Goal: Information Seeking & Learning: Learn about a topic

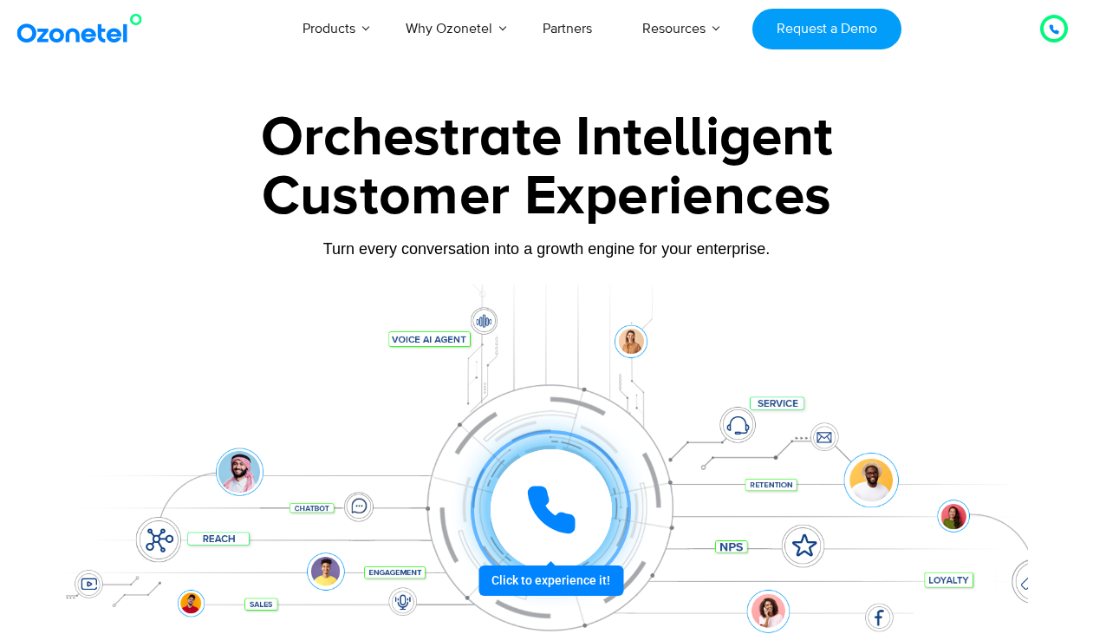
scroll to position [298, 0]
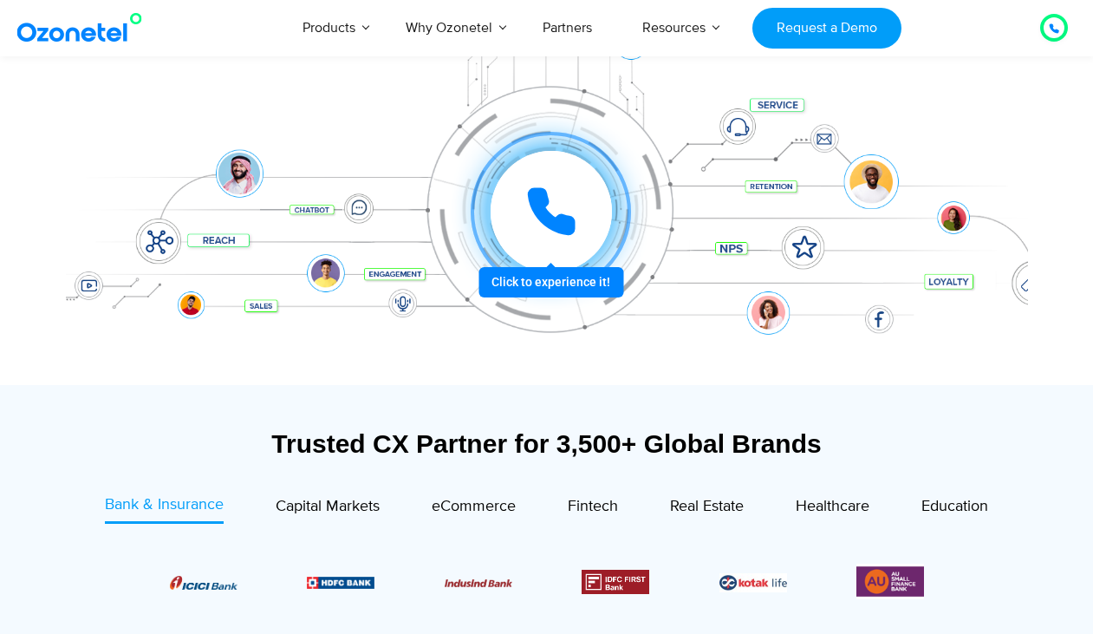
click at [537, 193] on icon at bounding box center [551, 211] width 43 height 43
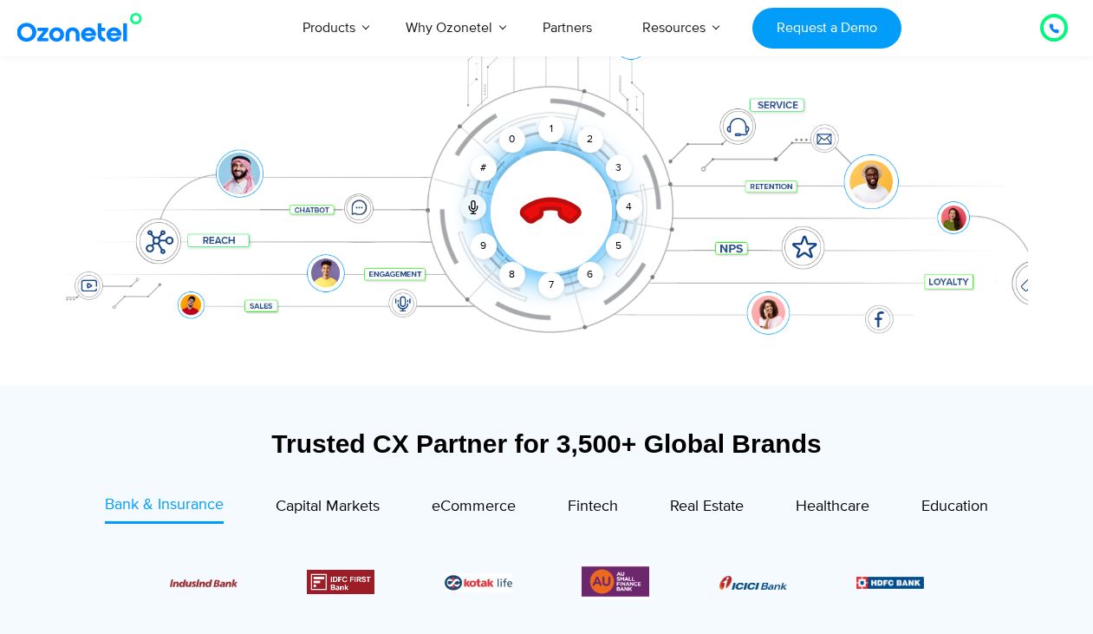
click at [535, 206] on icon at bounding box center [550, 212] width 61 height 61
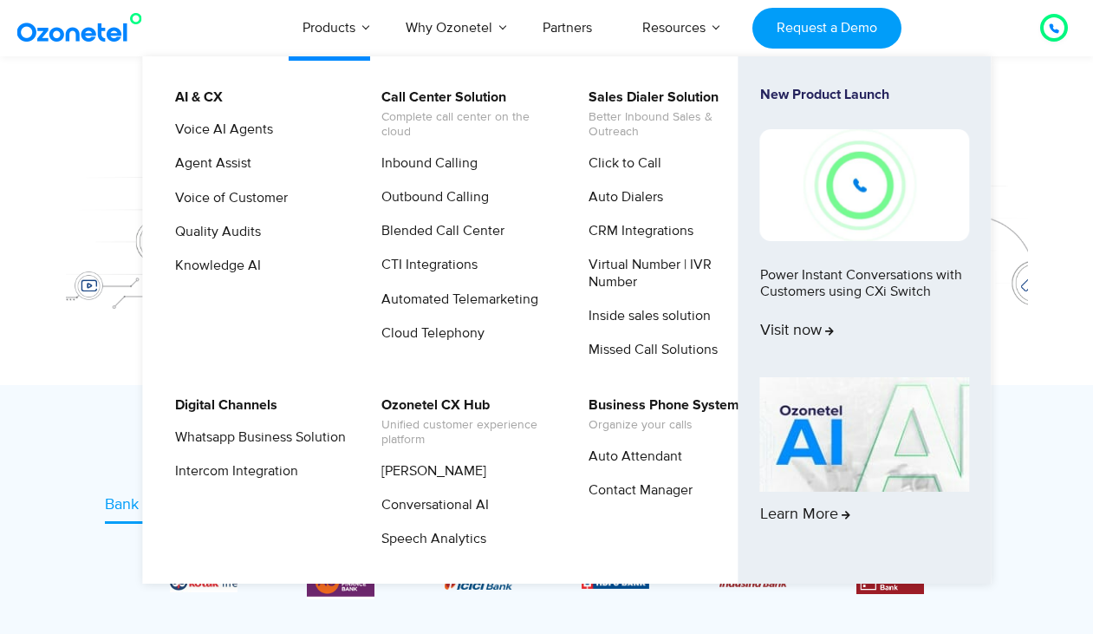
click at [842, 435] on img at bounding box center [865, 434] width 210 height 114
click at [837, 511] on span "Learn More" at bounding box center [807, 514] width 94 height 19
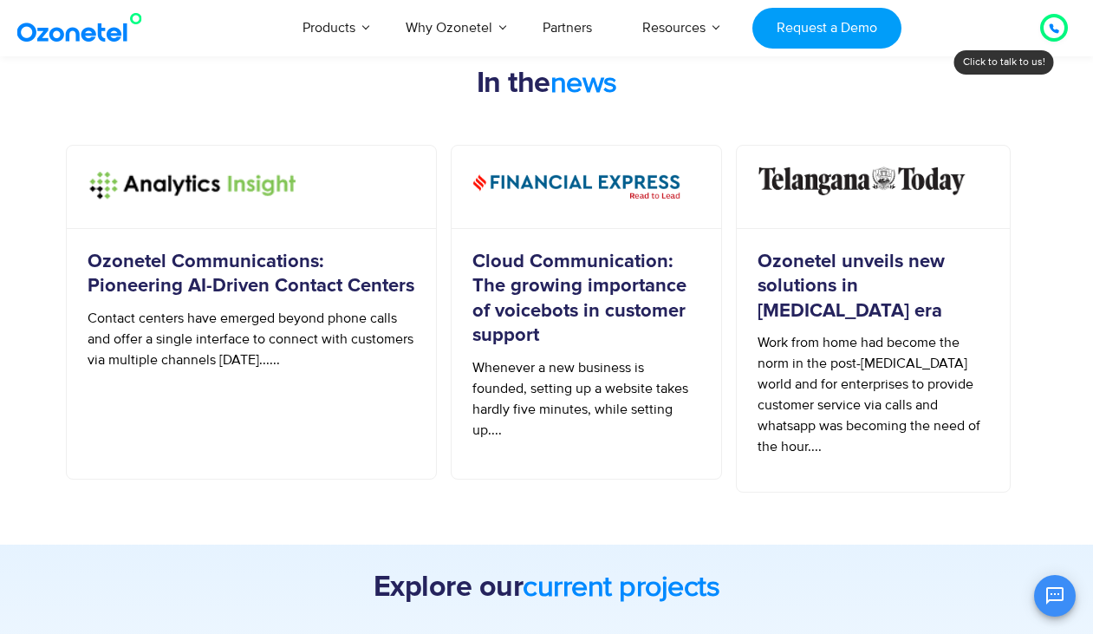
scroll to position [2046, 0]
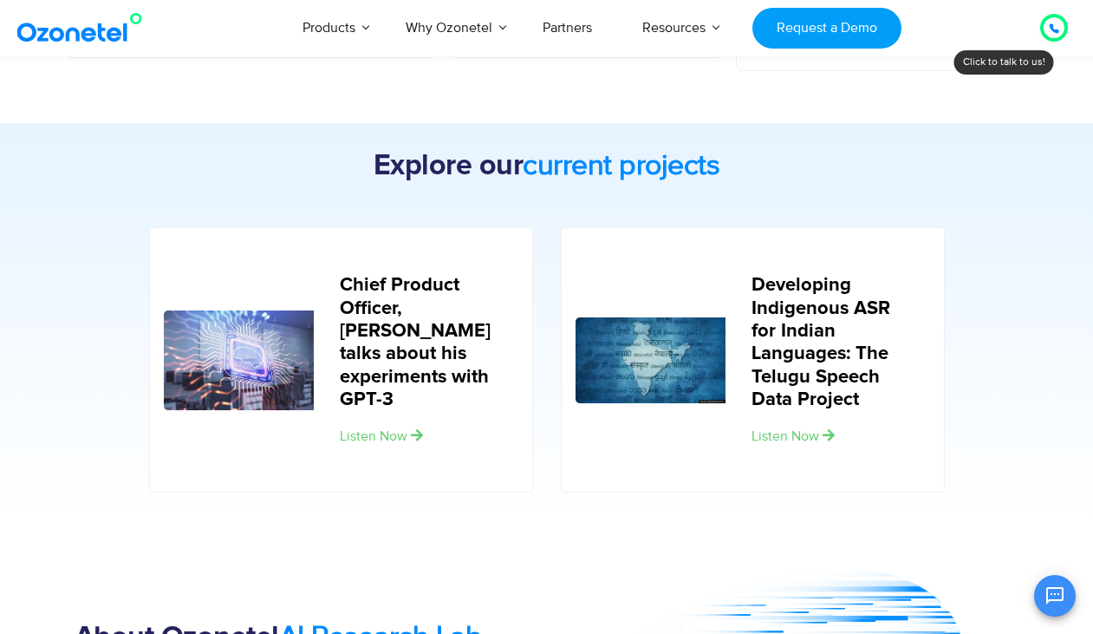
click at [1053, 22] on div at bounding box center [1054, 27] width 10 height 21
click at [1049, 36] on div at bounding box center [1054, 27] width 10 height 21
click at [1053, 615] on button "Open chat" at bounding box center [1055, 596] width 42 height 42
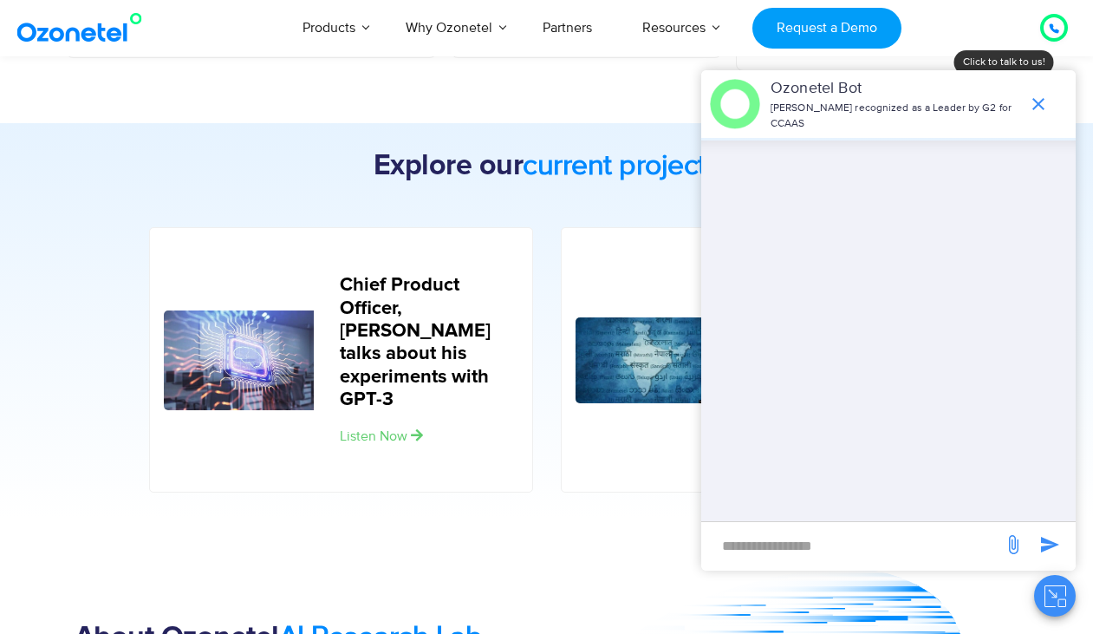
click at [839, 547] on input "new-msg-input" at bounding box center [852, 545] width 284 height 29
type input "**"
